Goal: Download file/media

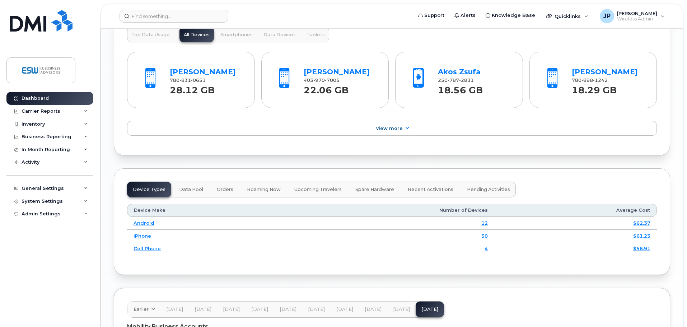
scroll to position [898, 0]
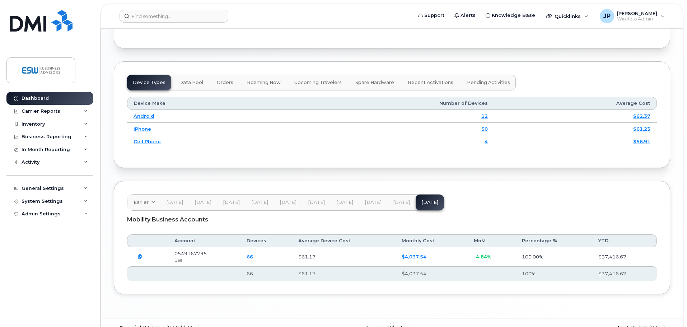
click at [140, 257] on icon "button" at bounding box center [140, 257] width 5 height 5
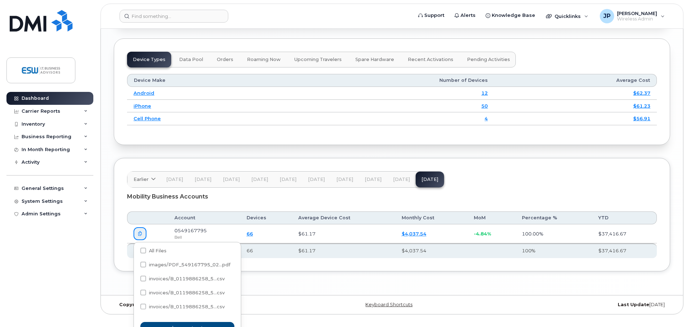
scroll to position [933, 0]
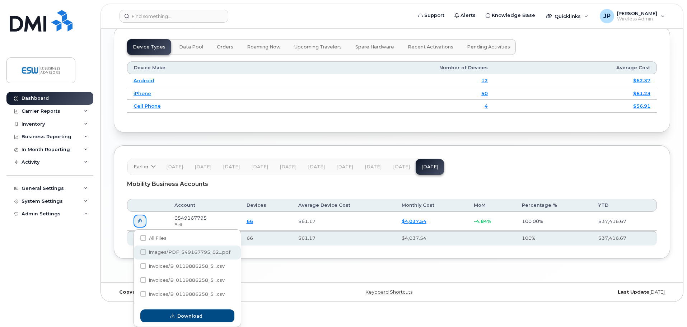
click at [145, 253] on span at bounding box center [143, 252] width 6 height 6
click at [135, 253] on input "images/PDF_549167795_02...pdf" at bounding box center [134, 253] width 4 height 4
checkbox input "true"
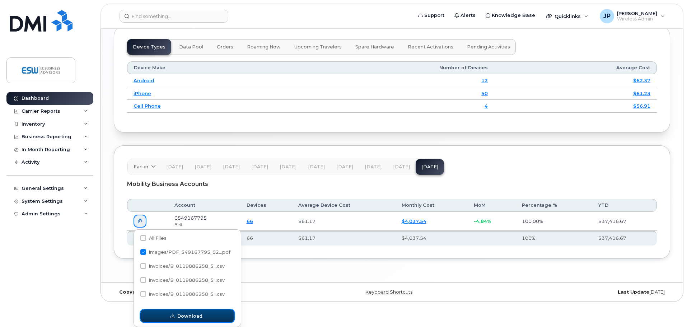
click at [190, 315] on span "Download" at bounding box center [189, 316] width 25 height 7
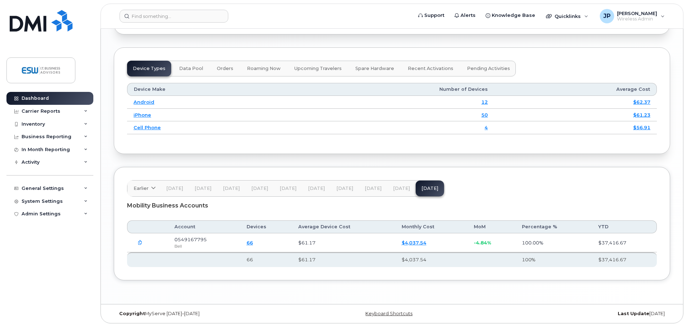
scroll to position [912, 0]
click at [51, 110] on div "Carrier Reports" at bounding box center [41, 111] width 39 height 6
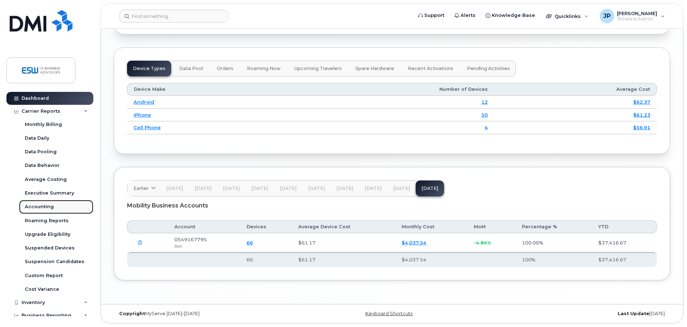
click at [38, 207] on div "Accounting" at bounding box center [39, 207] width 29 height 6
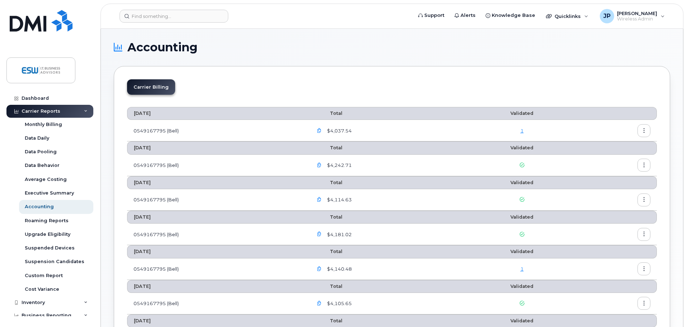
click at [643, 131] on icon "button" at bounding box center [644, 131] width 5 height 5
click at [607, 159] on span "Download" at bounding box center [612, 160] width 28 height 6
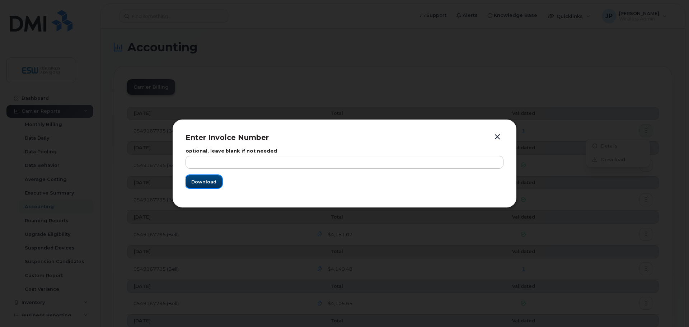
click at [202, 181] on span "Download" at bounding box center [203, 181] width 25 height 7
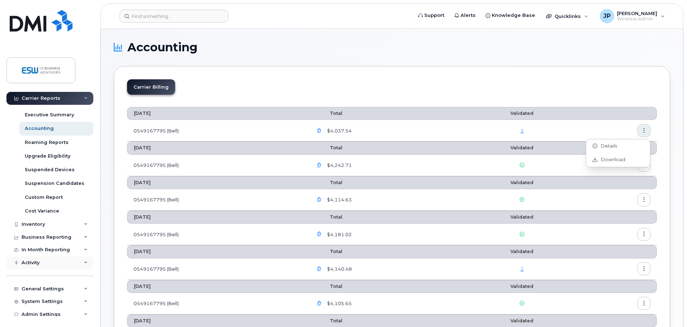
scroll to position [83, 0]
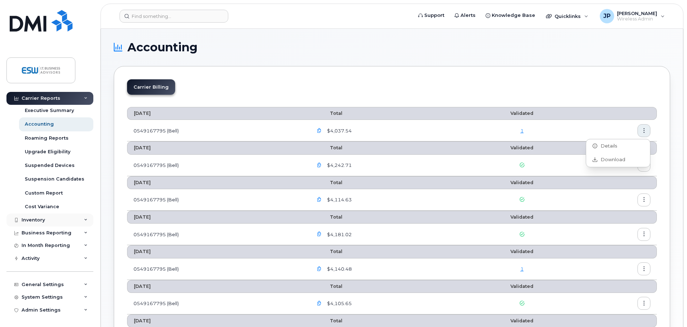
click at [37, 219] on div "Inventory" at bounding box center [33, 220] width 23 height 6
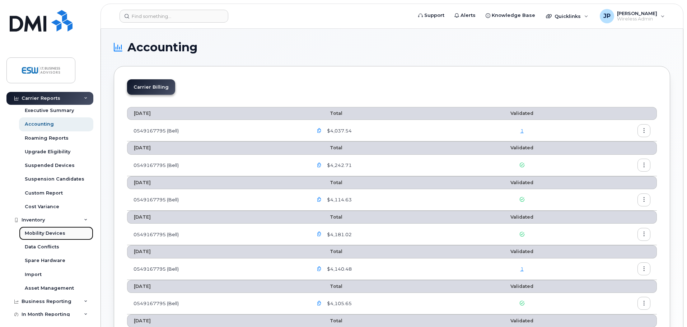
click at [46, 232] on div "Mobility Devices" at bounding box center [45, 233] width 41 height 6
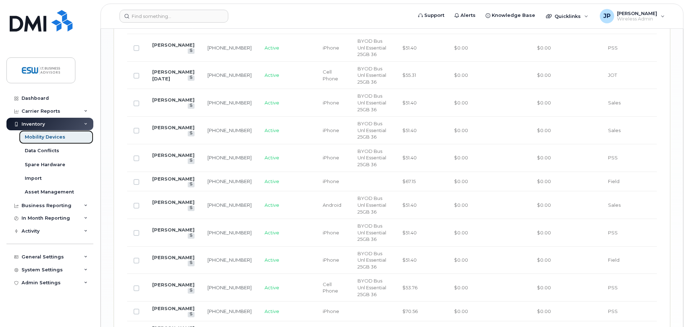
scroll to position [1184, 0]
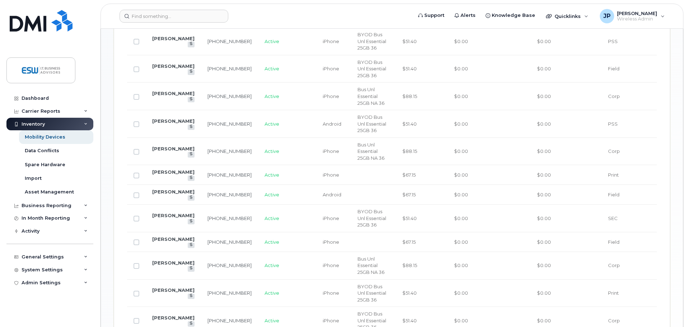
scroll to position [481, 0]
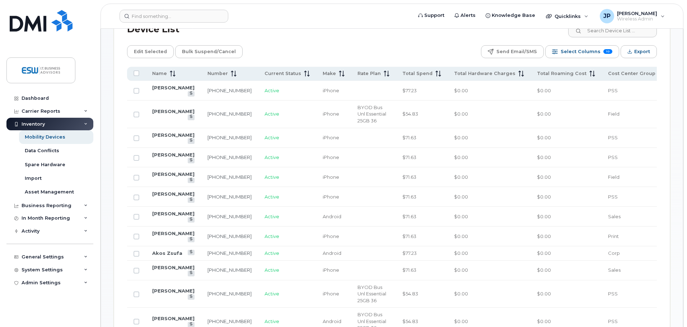
scroll to position [322, 0]
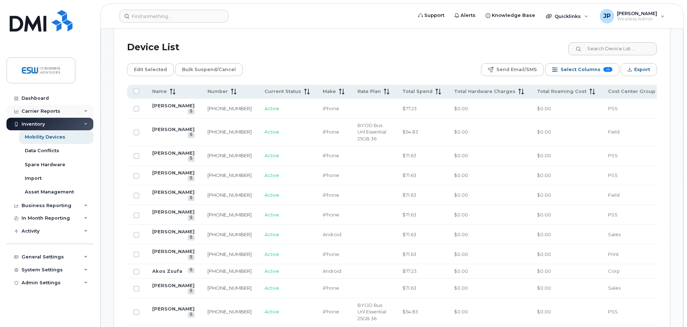
click at [46, 111] on div "Carrier Reports" at bounding box center [41, 111] width 39 height 6
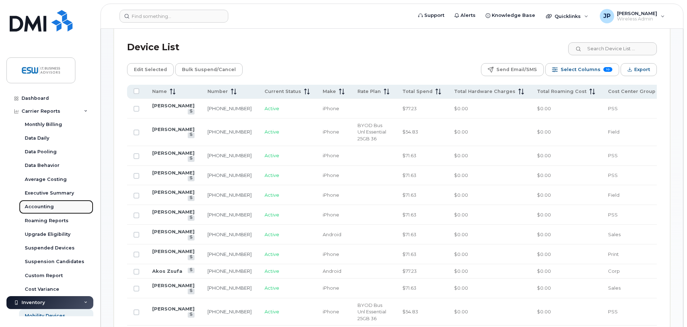
click at [37, 204] on div "Accounting" at bounding box center [39, 207] width 29 height 6
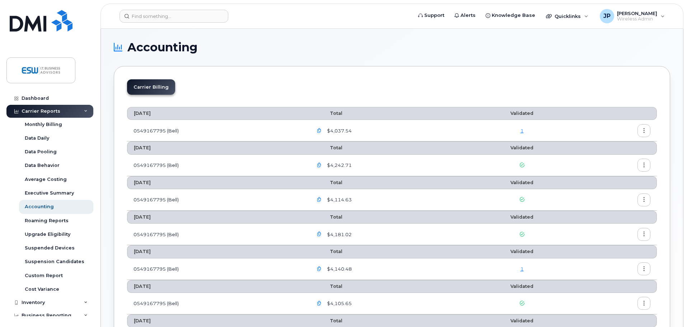
click at [645, 165] on icon "button" at bounding box center [644, 165] width 5 height 5
click at [610, 195] on span "Download" at bounding box center [612, 194] width 28 height 6
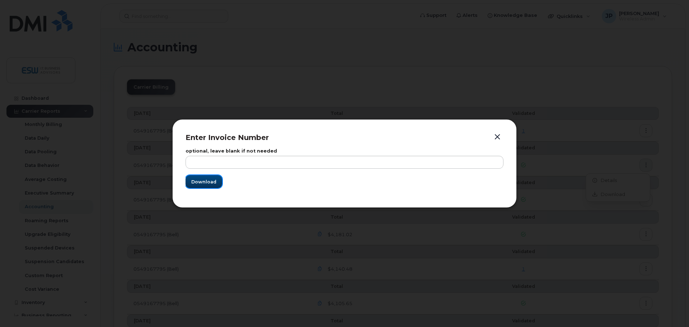
drag, startPoint x: 199, startPoint y: 180, endPoint x: 351, endPoint y: 185, distance: 152.7
click at [199, 180] on span "Download" at bounding box center [203, 181] width 25 height 7
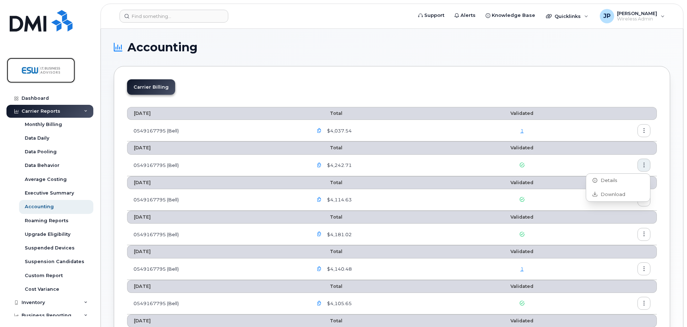
click at [51, 64] on img at bounding box center [40, 70] width 55 height 21
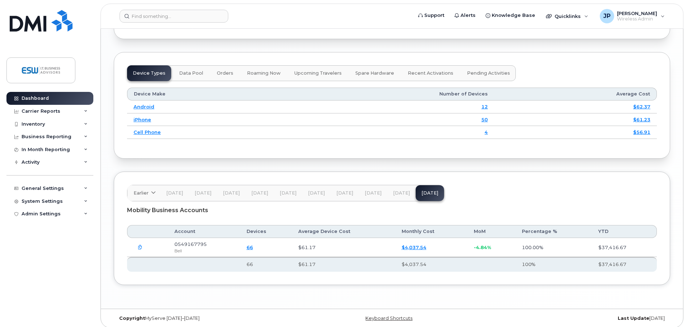
scroll to position [912, 0]
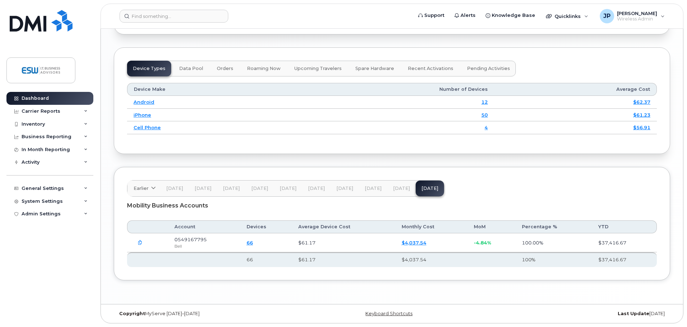
click at [399, 189] on span "[DATE]" at bounding box center [401, 189] width 17 height 6
click at [140, 243] on icon "button" at bounding box center [140, 243] width 5 height 5
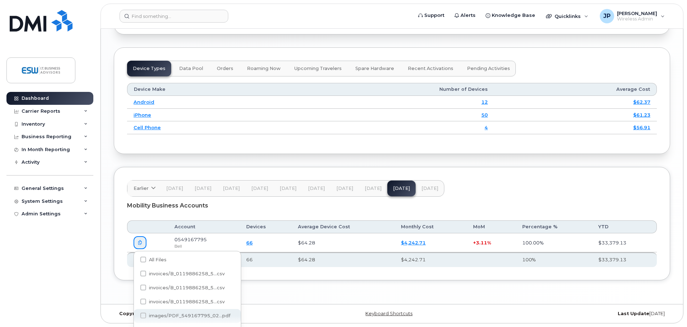
click at [142, 316] on span at bounding box center [143, 316] width 6 height 6
click at [135, 316] on input "images/PDF_549167795_02...pdf" at bounding box center [134, 316] width 4 height 4
checkbox input "true"
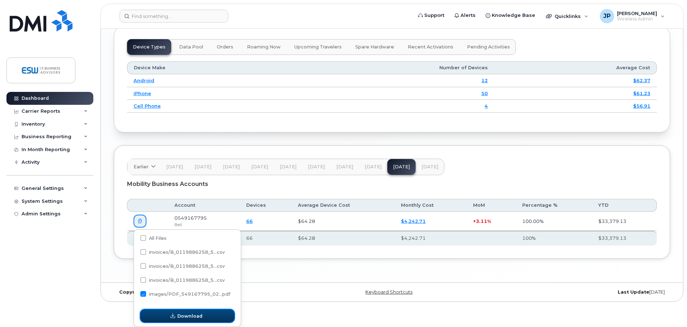
click at [197, 319] on span "Download" at bounding box center [189, 316] width 25 height 7
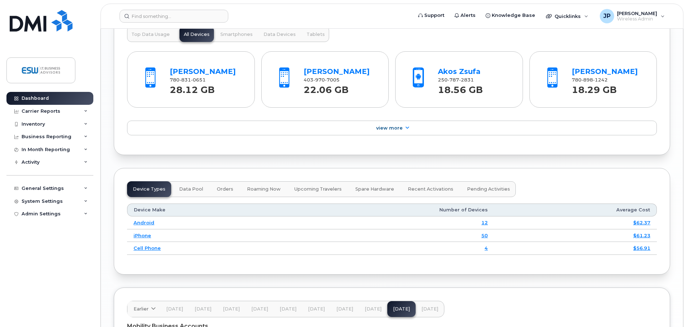
scroll to position [660, 0]
